Goal: Go to known website: Access a specific website the user already knows

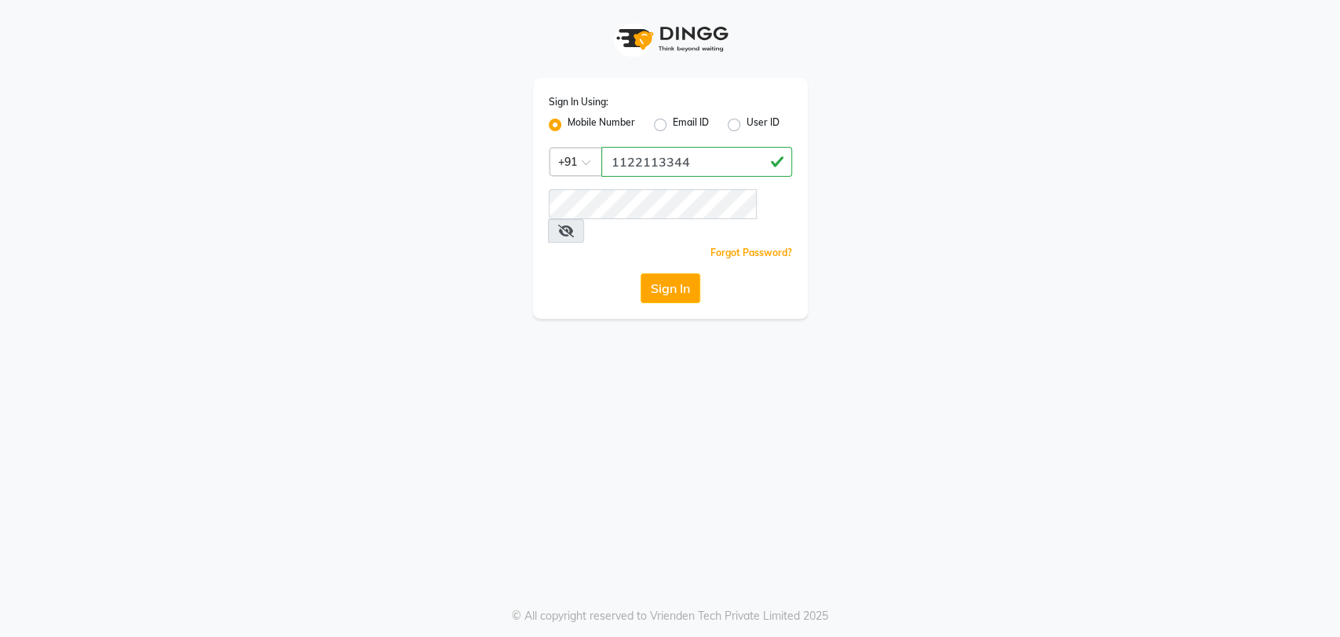
type input "1122113344"
drag, startPoint x: 933, startPoint y: 133, endPoint x: 667, endPoint y: 259, distance: 294.2
click at [667, 259] on div "Sign In Using: Mobile Number Email ID User ID Country Code × [PHONE_NUMBER] Rem…" at bounding box center [670, 159] width 895 height 319
click at [667, 273] on button "Sign In" at bounding box center [670, 288] width 60 height 30
